Goal: Task Accomplishment & Management: Manage account settings

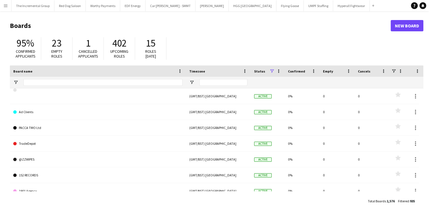
click at [3, 9] on button "Menu" at bounding box center [5, 5] width 11 height 11
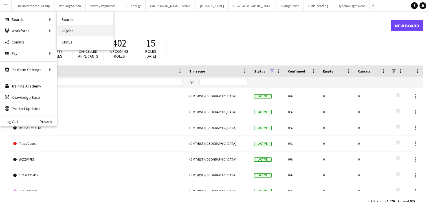
click at [68, 27] on link "All jobs" at bounding box center [85, 30] width 56 height 11
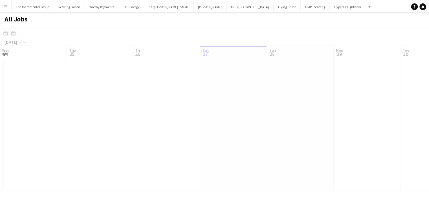
scroll to position [0, 135]
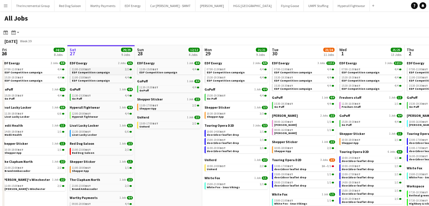
click at [101, 71] on span "EDF Competition campaign" at bounding box center [91, 73] width 38 height 4
click at [109, 96] on div "11:30-15:30 BST 4/4" at bounding box center [102, 95] width 60 height 3
click at [90, 116] on span "HyperaX fightwear" at bounding box center [85, 117] width 26 height 4
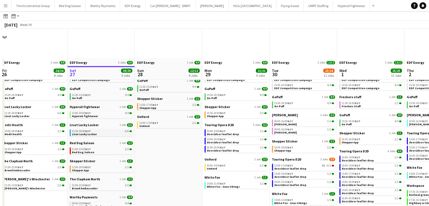
scroll to position [37, 0]
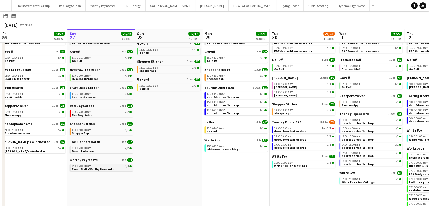
click at [101, 166] on div "09:00-20:00 BST 4/4" at bounding box center [102, 166] width 60 height 3
click at [102, 149] on link "21:00-23:00 BST 2/2 Brand Ambassador" at bounding box center [102, 149] width 60 height 6
click at [96, 133] on link "11:00-18:00 BST 1/1 Shepper App" at bounding box center [102, 131] width 60 height 6
click at [90, 95] on span "Livat Lucky Locker" at bounding box center [84, 97] width 25 height 4
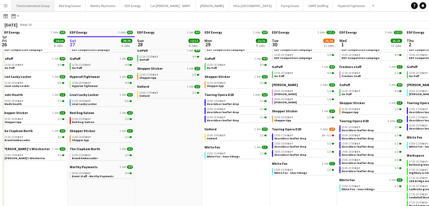
scroll to position [28, 0]
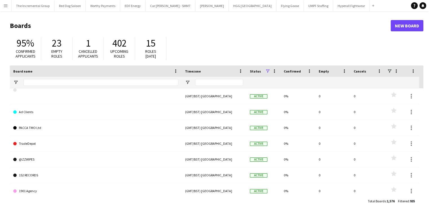
click at [8, 4] on button "Menu" at bounding box center [5, 5] width 11 height 11
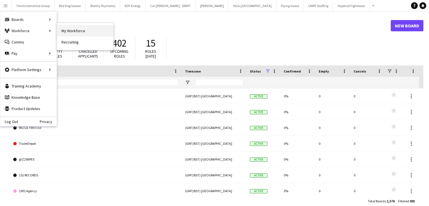
click at [73, 32] on link "My Workforce" at bounding box center [85, 30] width 56 height 11
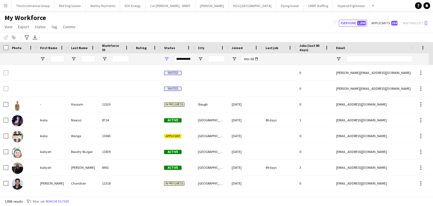
click at [3, 4] on button "Menu" at bounding box center [5, 5] width 11 height 11
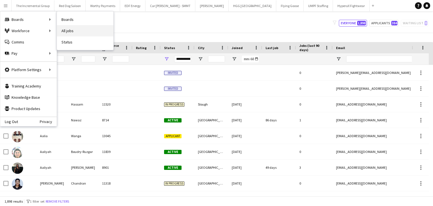
click at [62, 31] on link "All jobs" at bounding box center [85, 30] width 56 height 11
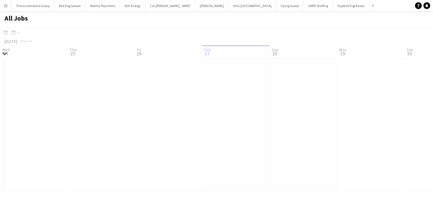
scroll to position [0, 135]
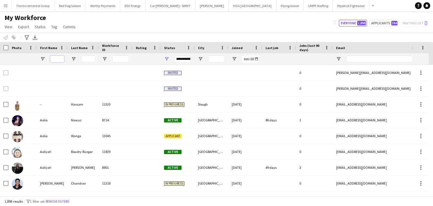
click at [56, 58] on input "First Name Filter Input" at bounding box center [57, 59] width 14 height 7
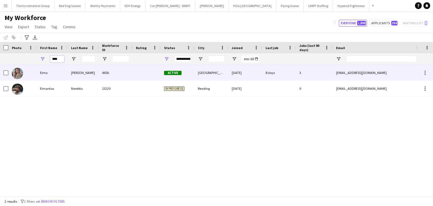
type input "****"
click at [100, 76] on div "4656" at bounding box center [116, 73] width 34 height 16
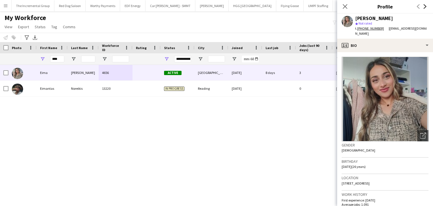
click at [425, 6] on icon "Next" at bounding box center [425, 6] width 5 height 5
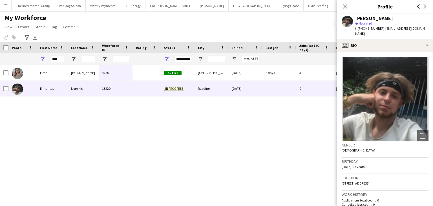
click at [417, 6] on icon at bounding box center [418, 6] width 3 height 5
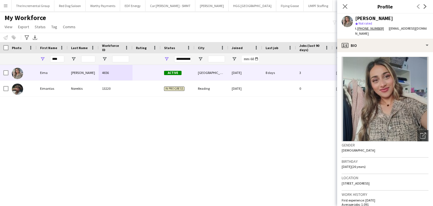
click at [5, 3] on button "Menu" at bounding box center [5, 5] width 11 height 11
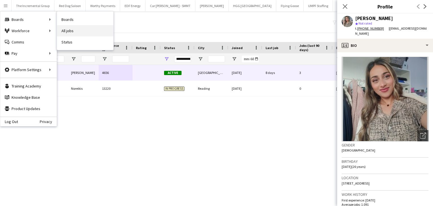
click at [72, 32] on link "All jobs" at bounding box center [85, 30] width 56 height 11
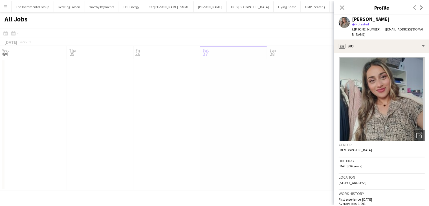
scroll to position [0, 135]
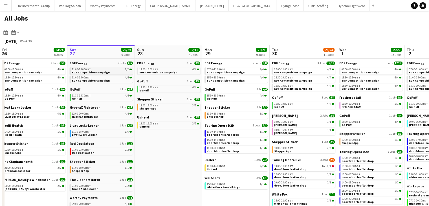
click at [96, 71] on span "EDF Competition campaign" at bounding box center [91, 73] width 38 height 4
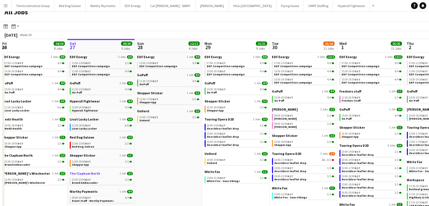
scroll to position [52, 0]
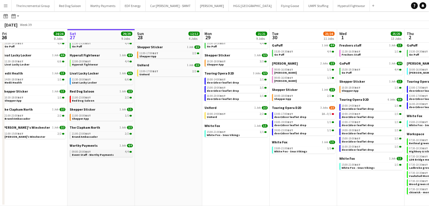
click at [94, 156] on app-brief-job-card "09:00-20:00 BST 4/4 Event Staff - Worthy Payments" at bounding box center [101, 153] width 63 height 7
click at [98, 153] on span "Event Staff - Worthy Payments" at bounding box center [93, 155] width 42 height 4
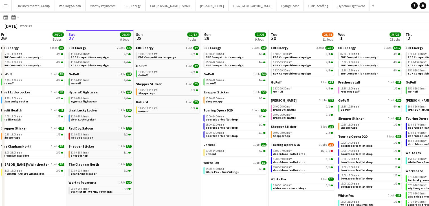
scroll to position [15, 0]
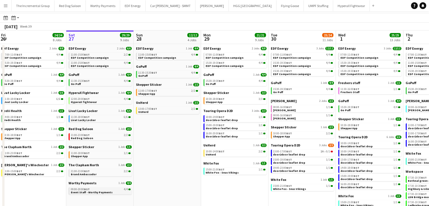
click at [96, 189] on div "09:00-20:00 BST 4/4" at bounding box center [101, 189] width 60 height 3
click at [88, 56] on span "EDF Competition campaign" at bounding box center [90, 58] width 38 height 4
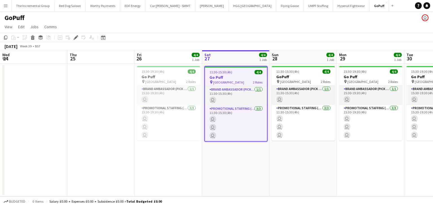
scroll to position [0, 194]
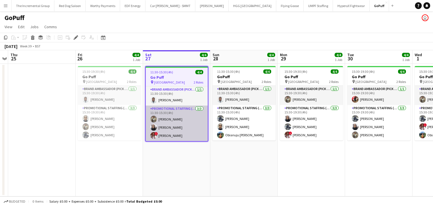
click at [156, 132] on span "!" at bounding box center [156, 133] width 3 height 3
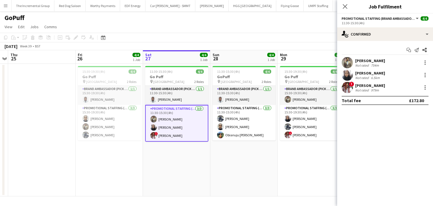
click at [381, 91] on div "Not rated 979m" at bounding box center [370, 90] width 30 height 4
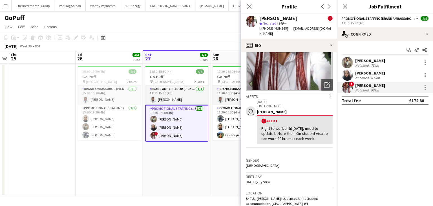
scroll to position [0, 0]
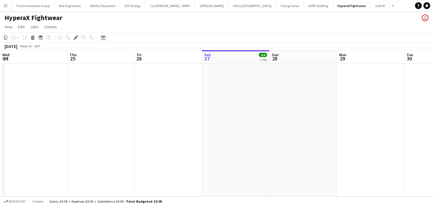
scroll to position [0, 194]
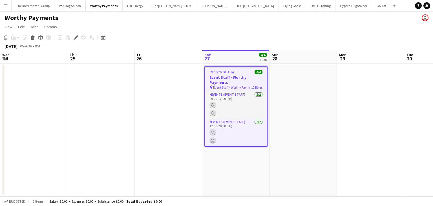
scroll to position [0, 194]
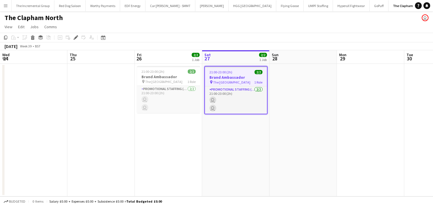
scroll to position [0, 194]
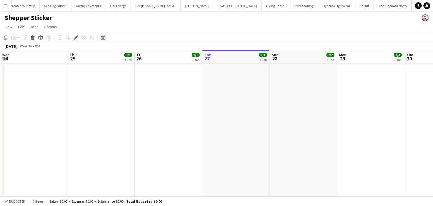
scroll to position [0, 194]
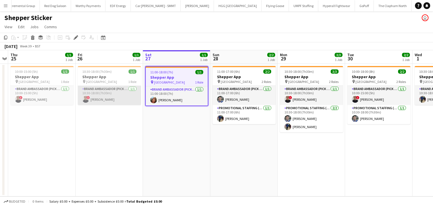
click at [91, 86] on app-card-role "Brand Ambassador (Pick up) [DATE] 10:30-18:00 (7h30m) ! [PERSON_NAME]" at bounding box center [109, 95] width 63 height 19
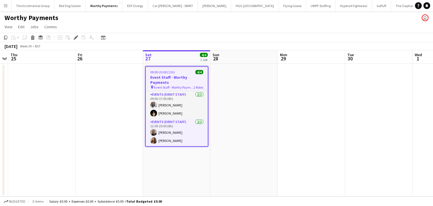
click at [180, 76] on h3 "Event Staff - Worthy Payments" at bounding box center [177, 80] width 62 height 10
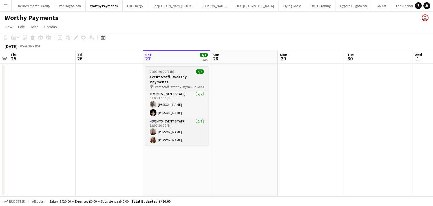
click at [180, 76] on h3 "Event Staff - Worthy Payments" at bounding box center [176, 79] width 63 height 10
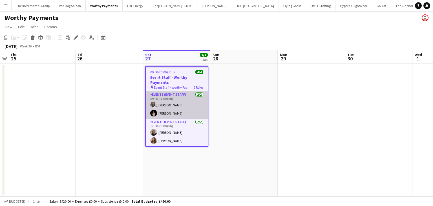
click at [172, 102] on app-card-role "Events (Event Staff) [DATE] 09:00-17:00 (8h) [PERSON_NAME] [PERSON_NAME]" at bounding box center [177, 104] width 62 height 27
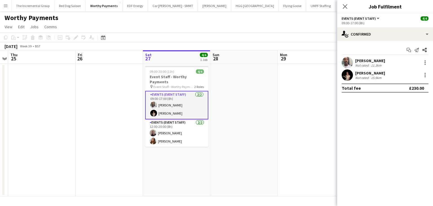
click at [370, 17] on span "Events (Event Staff)" at bounding box center [359, 18] width 34 height 4
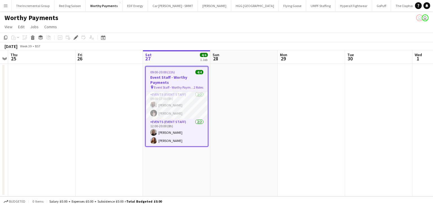
click at [178, 76] on h3 "Event Staff - Worthy Payments" at bounding box center [177, 80] width 62 height 10
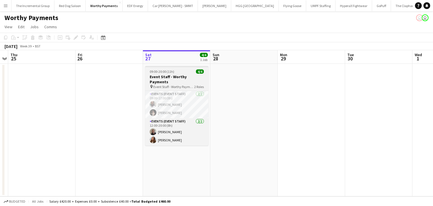
click at [178, 76] on h3 "Event Staff - Worthy Payments" at bounding box center [176, 79] width 63 height 10
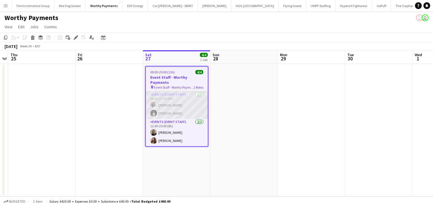
click at [169, 98] on app-card-role "Events (Event Staff) 2/2 09:00-17:00 (8h) Dean Lewis Yuliia Levytska" at bounding box center [177, 104] width 62 height 27
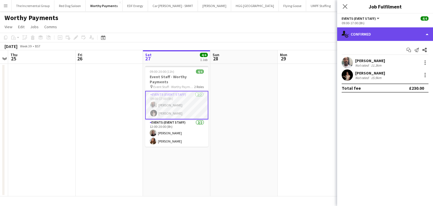
click at [421, 34] on div "single-neutral-actions-check-2 Confirmed" at bounding box center [385, 34] width 96 height 14
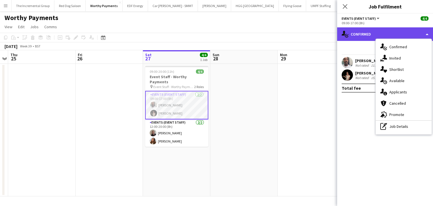
click at [421, 34] on div "single-neutral-actions-check-2 Confirmed" at bounding box center [385, 34] width 96 height 14
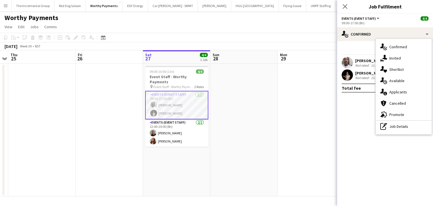
click at [376, 17] on button "Events (Event Staff)" at bounding box center [361, 18] width 39 height 4
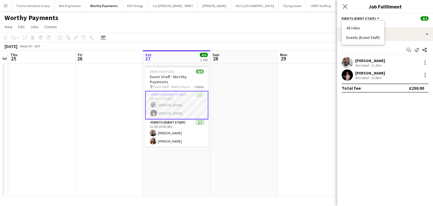
click at [389, 69] on div "Dean Lewis Not rated 11.3km Yuliia Levytska Not rated 15.9km" at bounding box center [385, 69] width 96 height 24
click at [385, 63] on div "Dean Lewis Not rated 11.3km" at bounding box center [385, 62] width 96 height 11
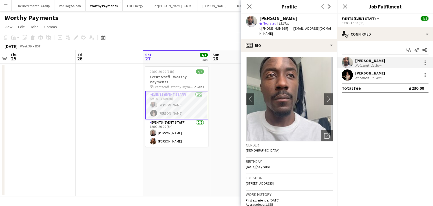
scroll to position [69, 0]
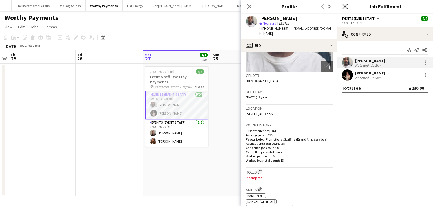
click at [345, 6] on icon "Close pop-in" at bounding box center [344, 6] width 5 height 5
